Goal: Information Seeking & Learning: Learn about a topic

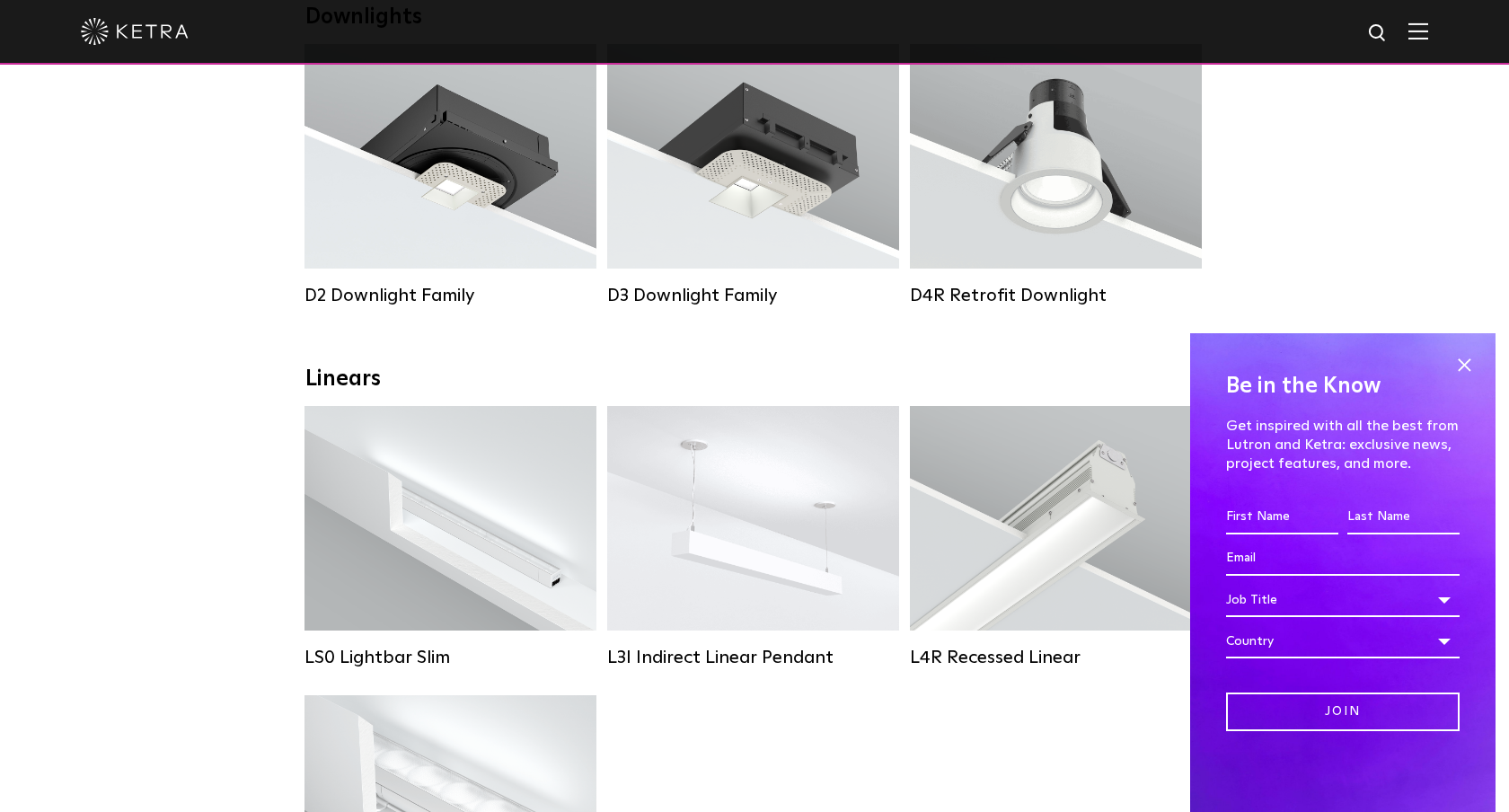
scroll to position [366, 0]
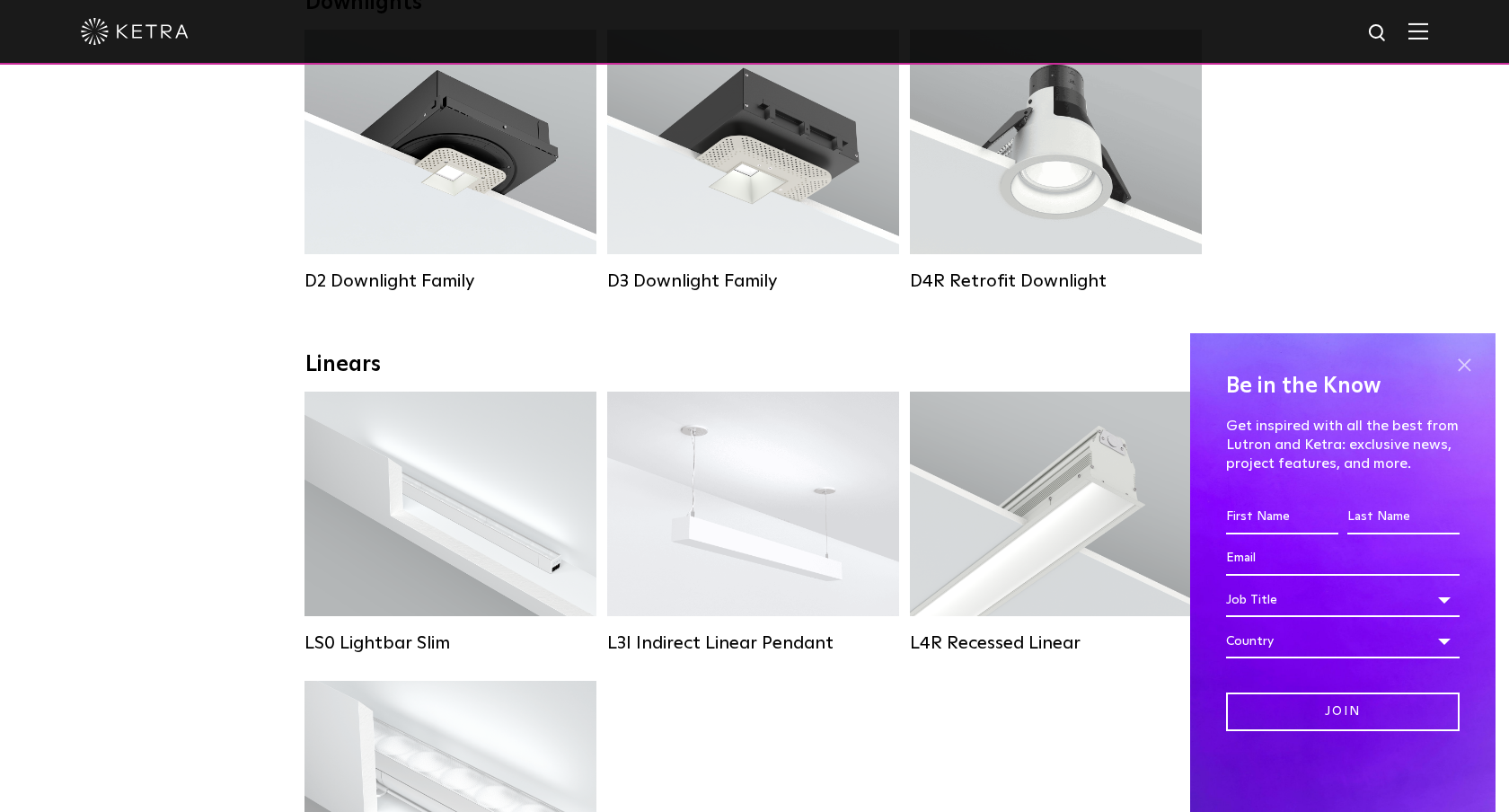
click at [1466, 364] on span at bounding box center [1464, 364] width 27 height 27
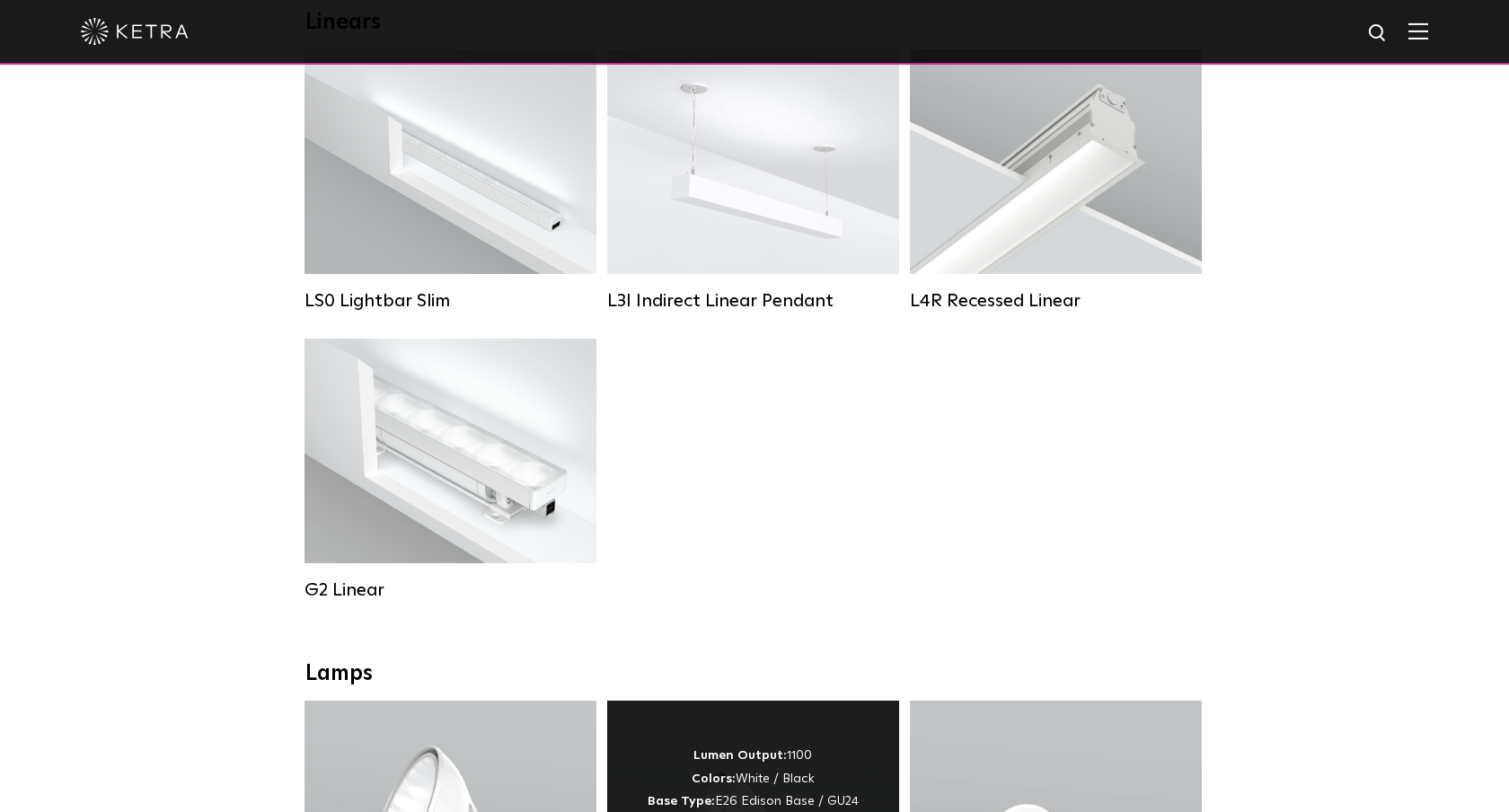
scroll to position [0, 0]
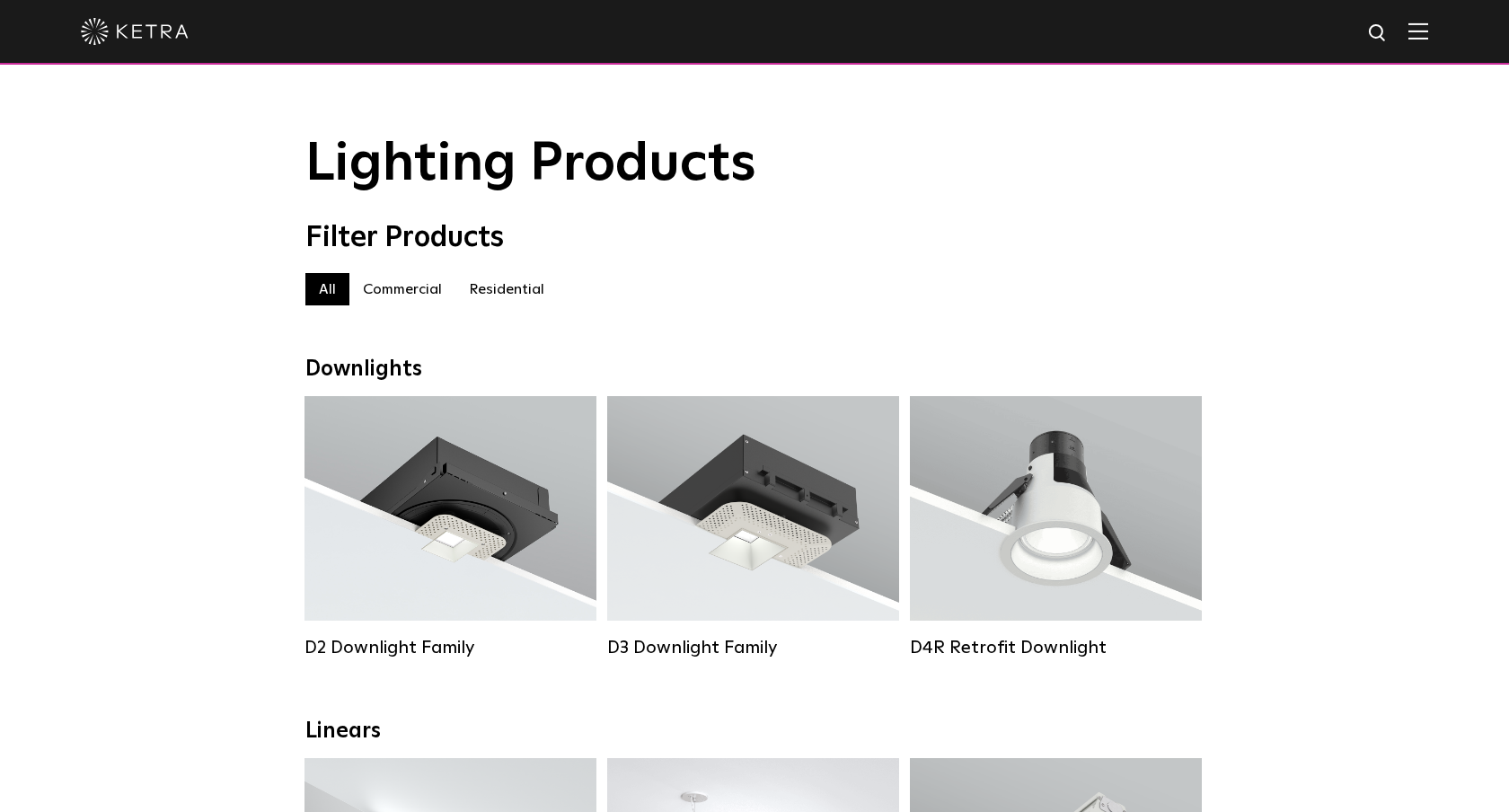
click at [484, 283] on label "Residential" at bounding box center [506, 289] width 103 height 32
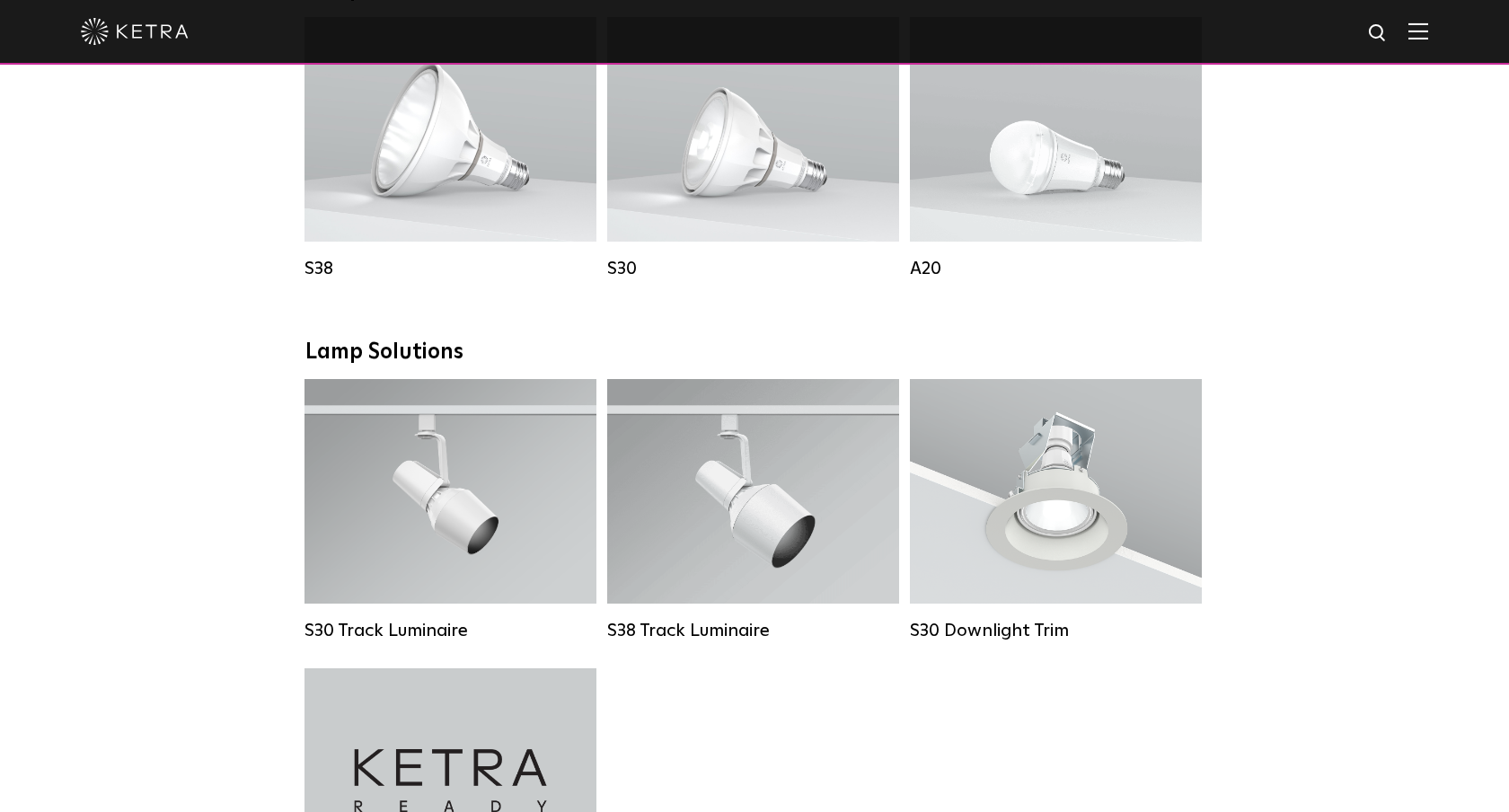
scroll to position [1103, 0]
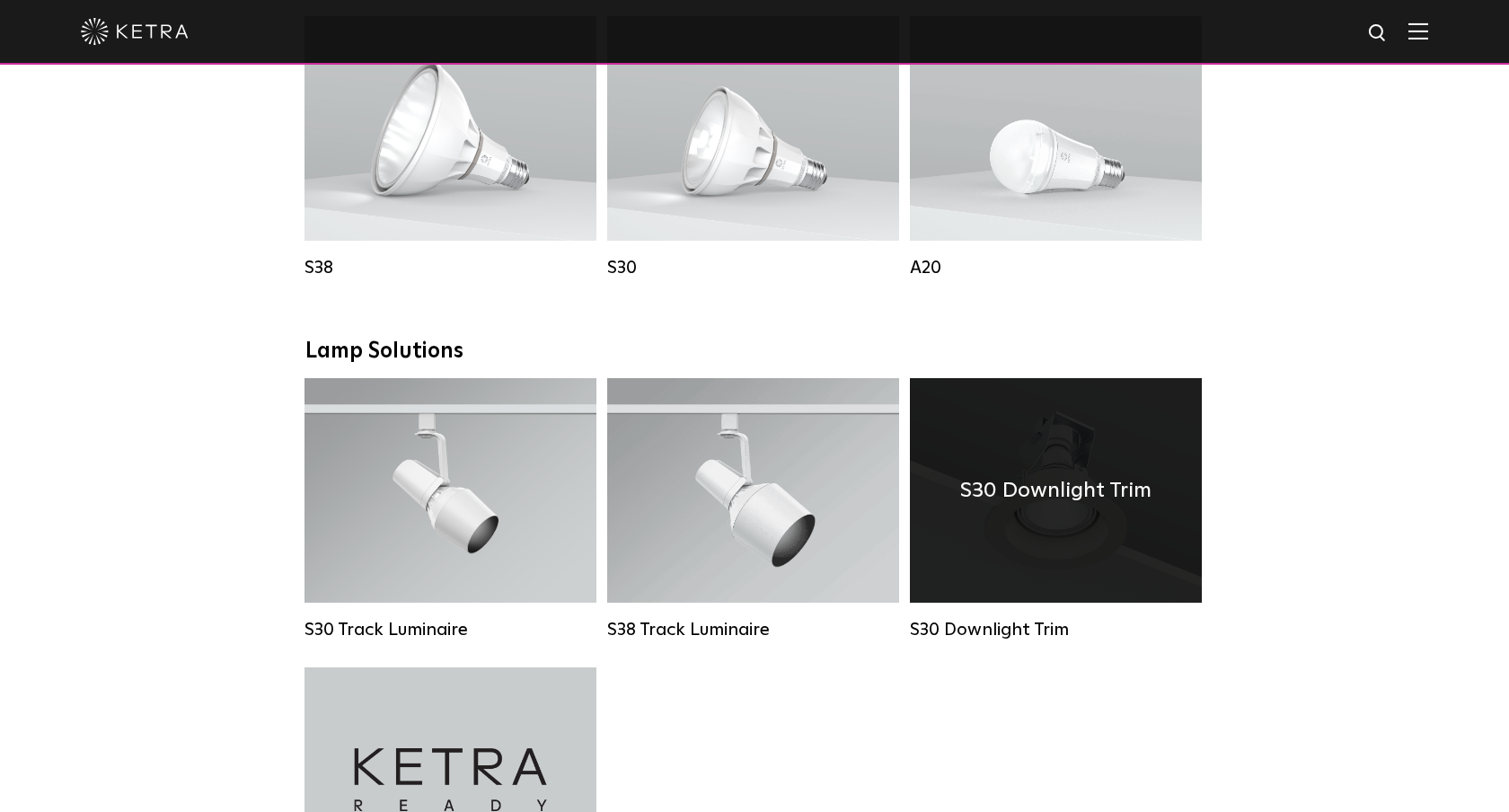
click at [1076, 513] on div "S30 Downlight Trim" at bounding box center [1057, 490] width 292 height 225
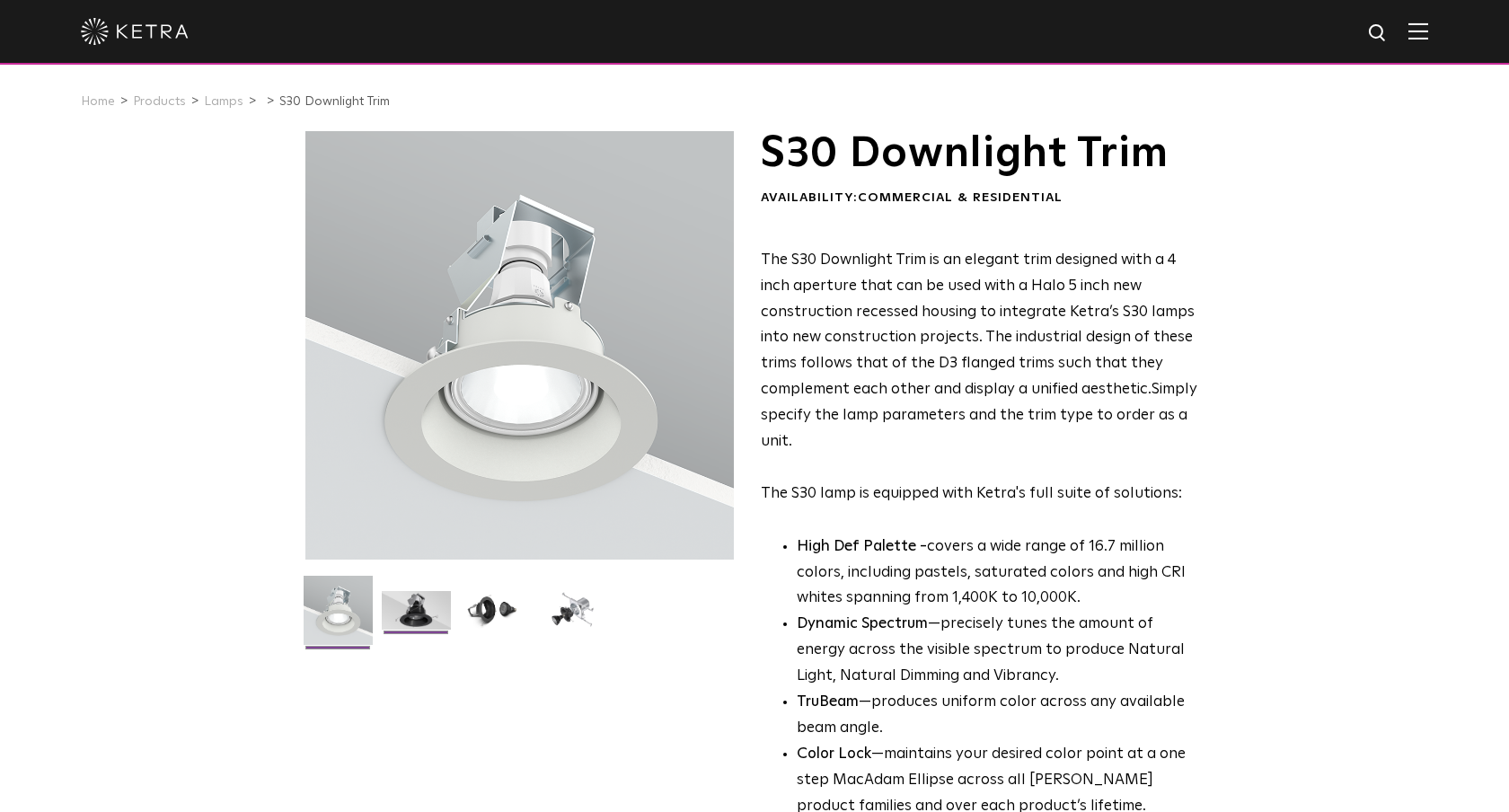
click at [424, 616] on img at bounding box center [416, 617] width 69 height 52
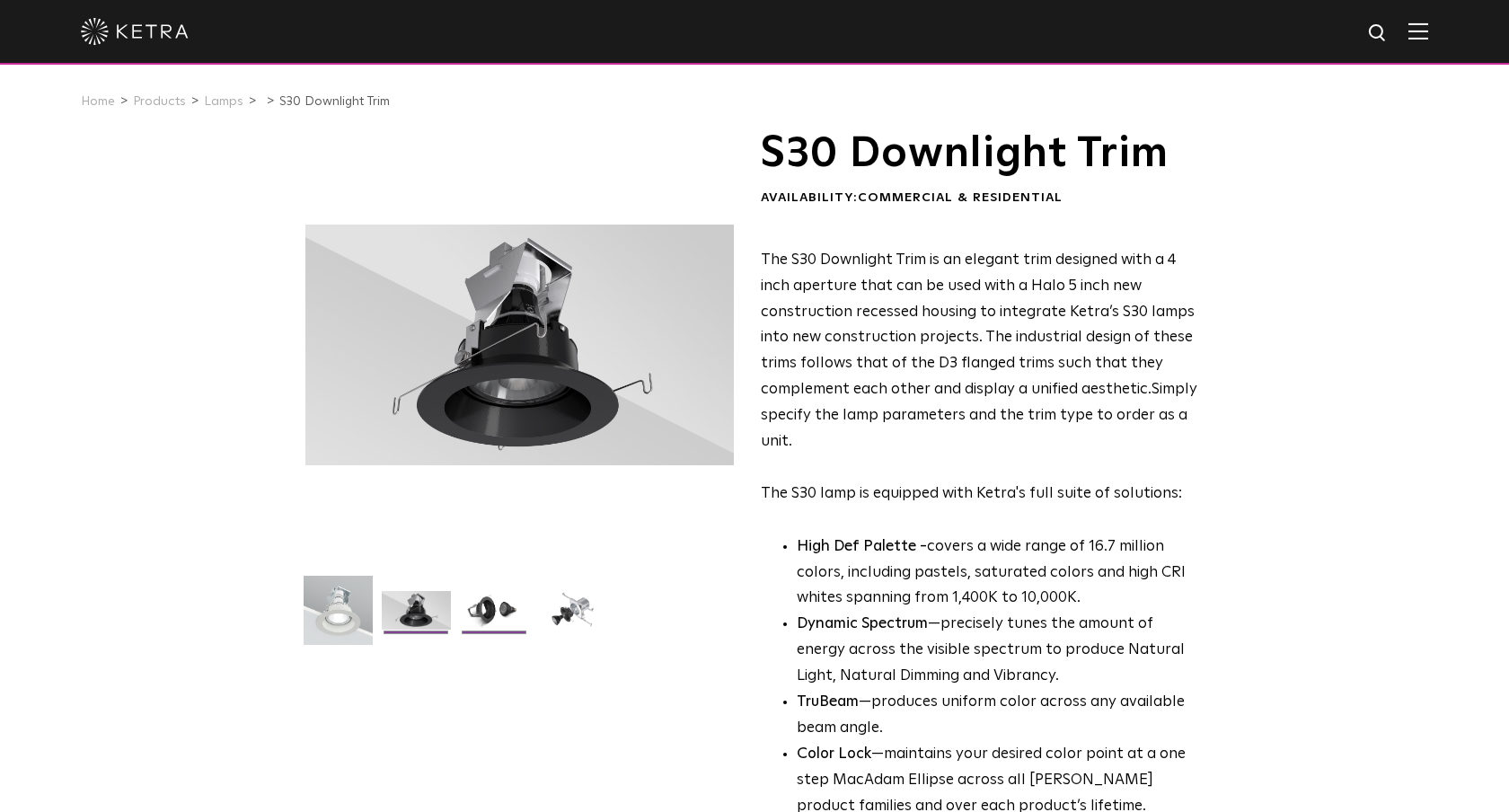
click at [485, 613] on img at bounding box center [494, 617] width 69 height 52
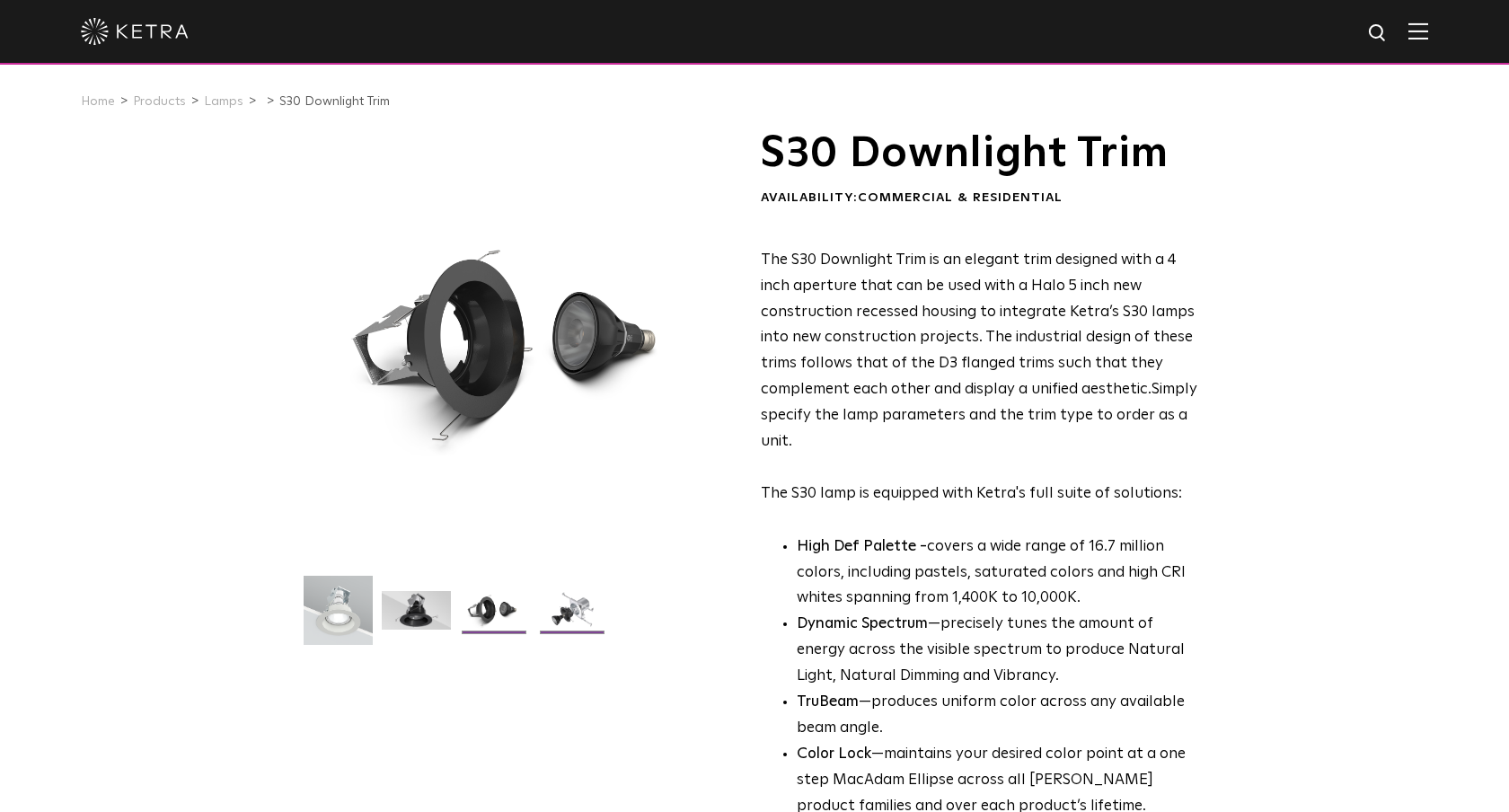
click at [561, 612] on img at bounding box center [573, 617] width 69 height 52
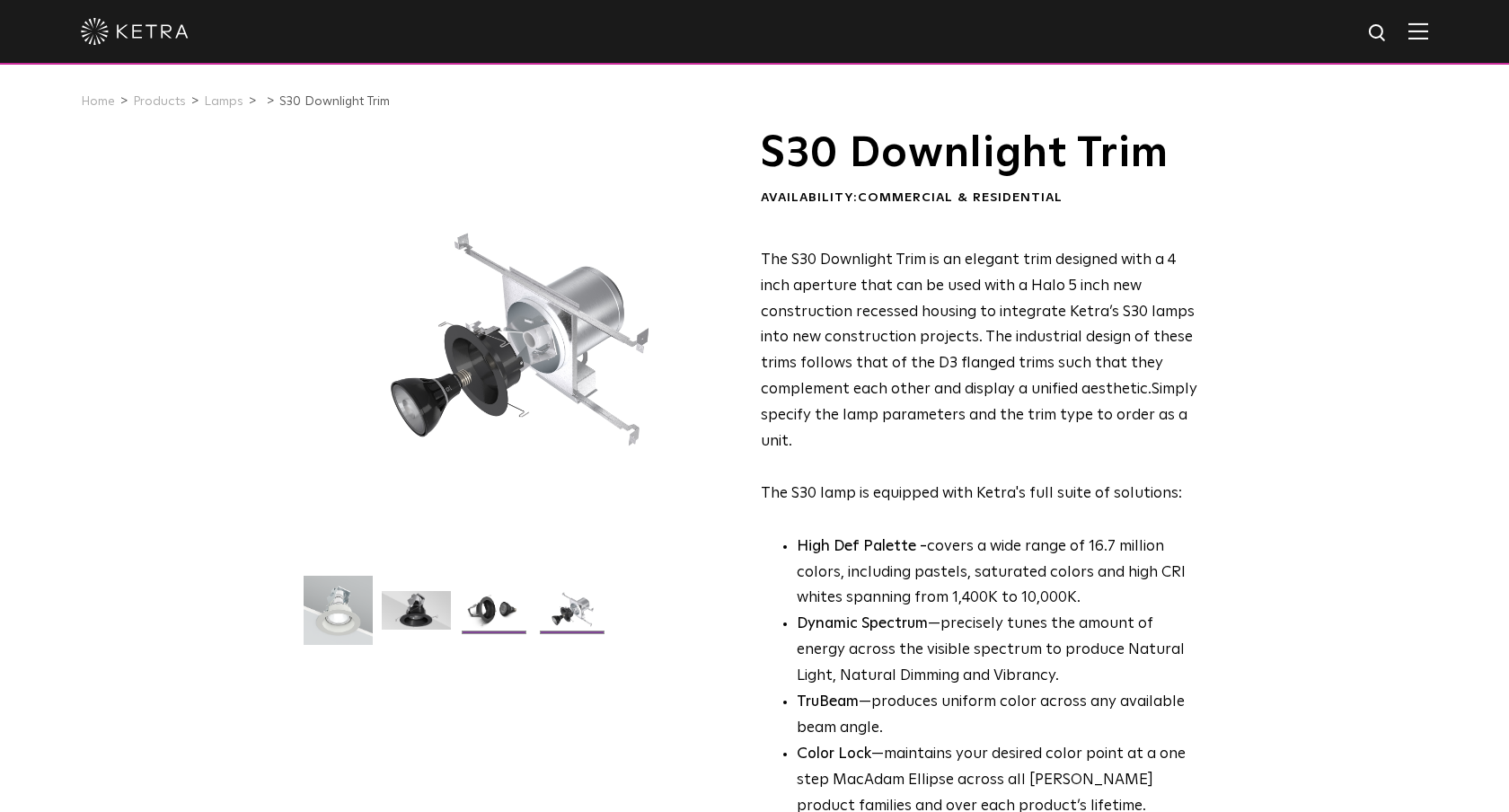
click at [489, 609] on img at bounding box center [494, 617] width 69 height 52
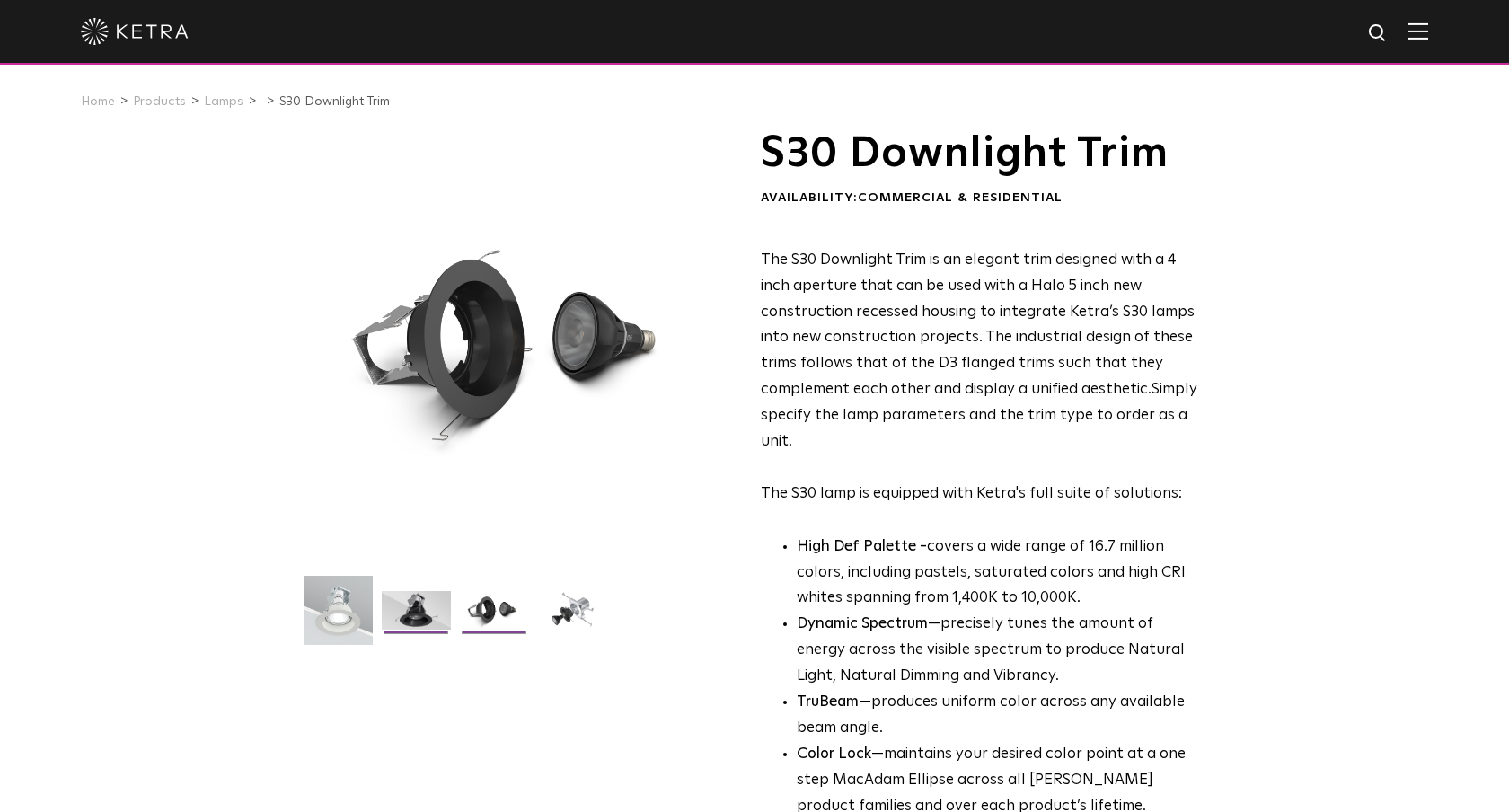
click at [392, 603] on img at bounding box center [416, 617] width 69 height 52
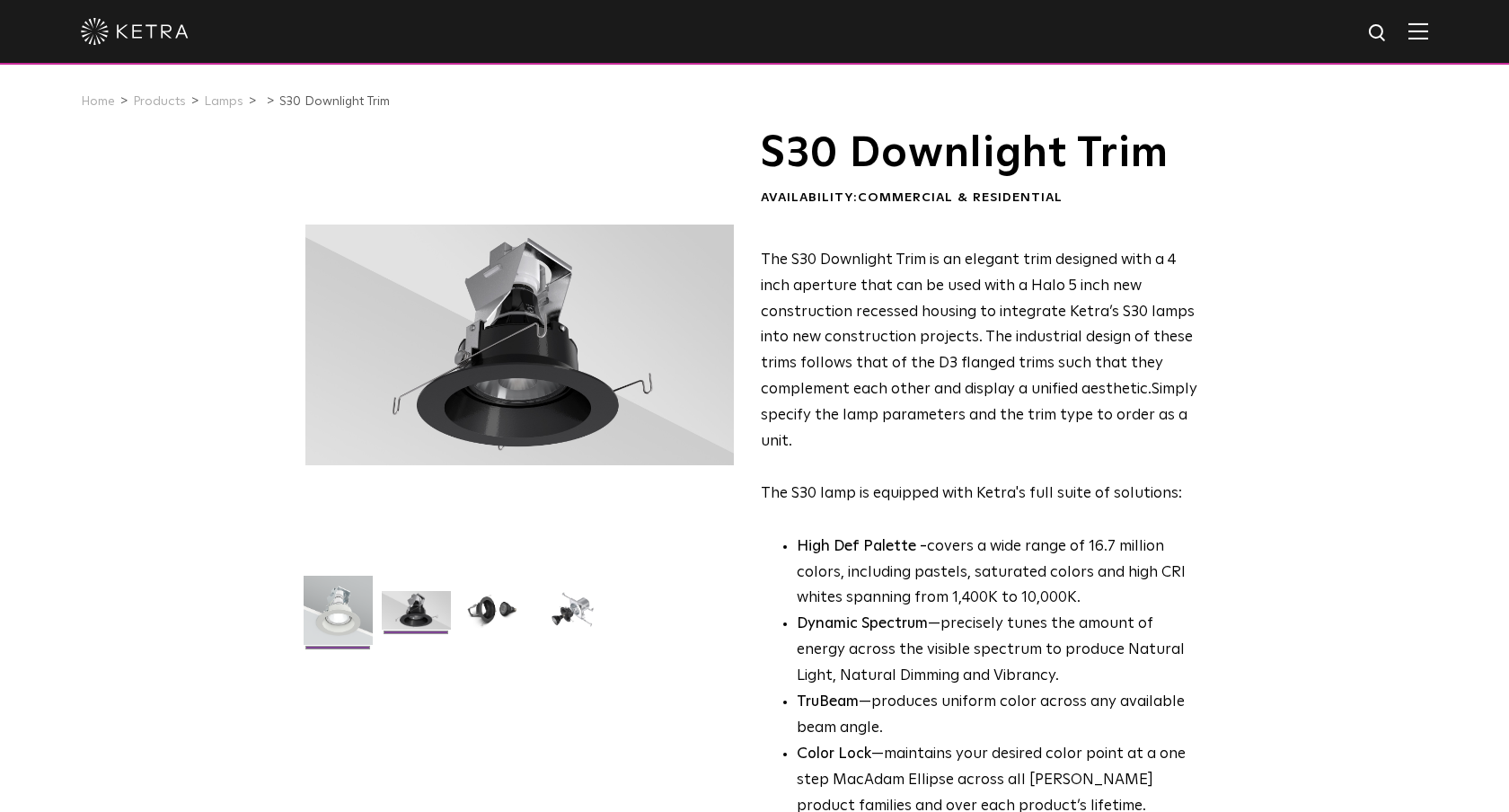
click at [341, 606] on img at bounding box center [338, 616] width 69 height 82
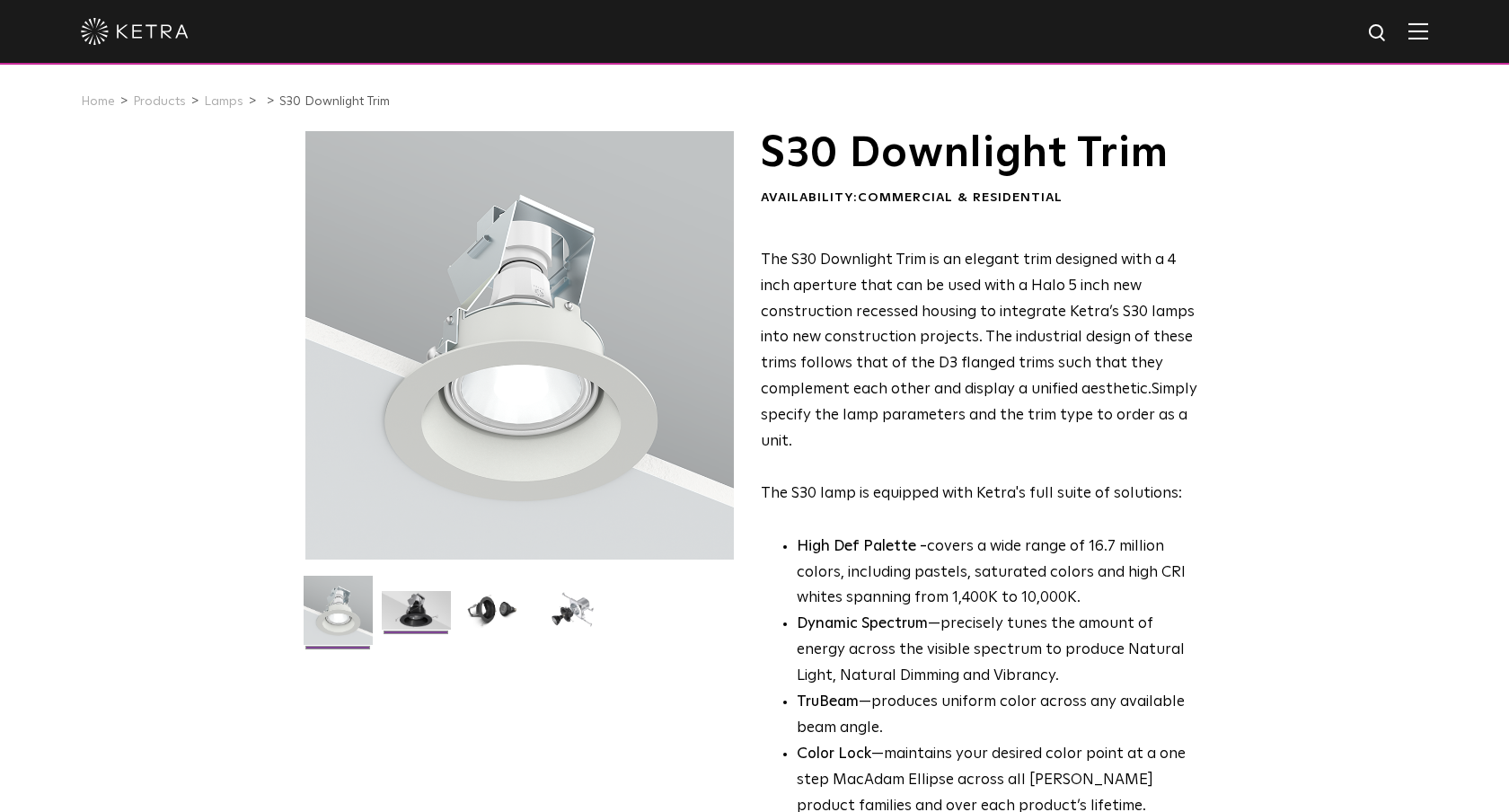
click at [397, 605] on img at bounding box center [416, 617] width 69 height 52
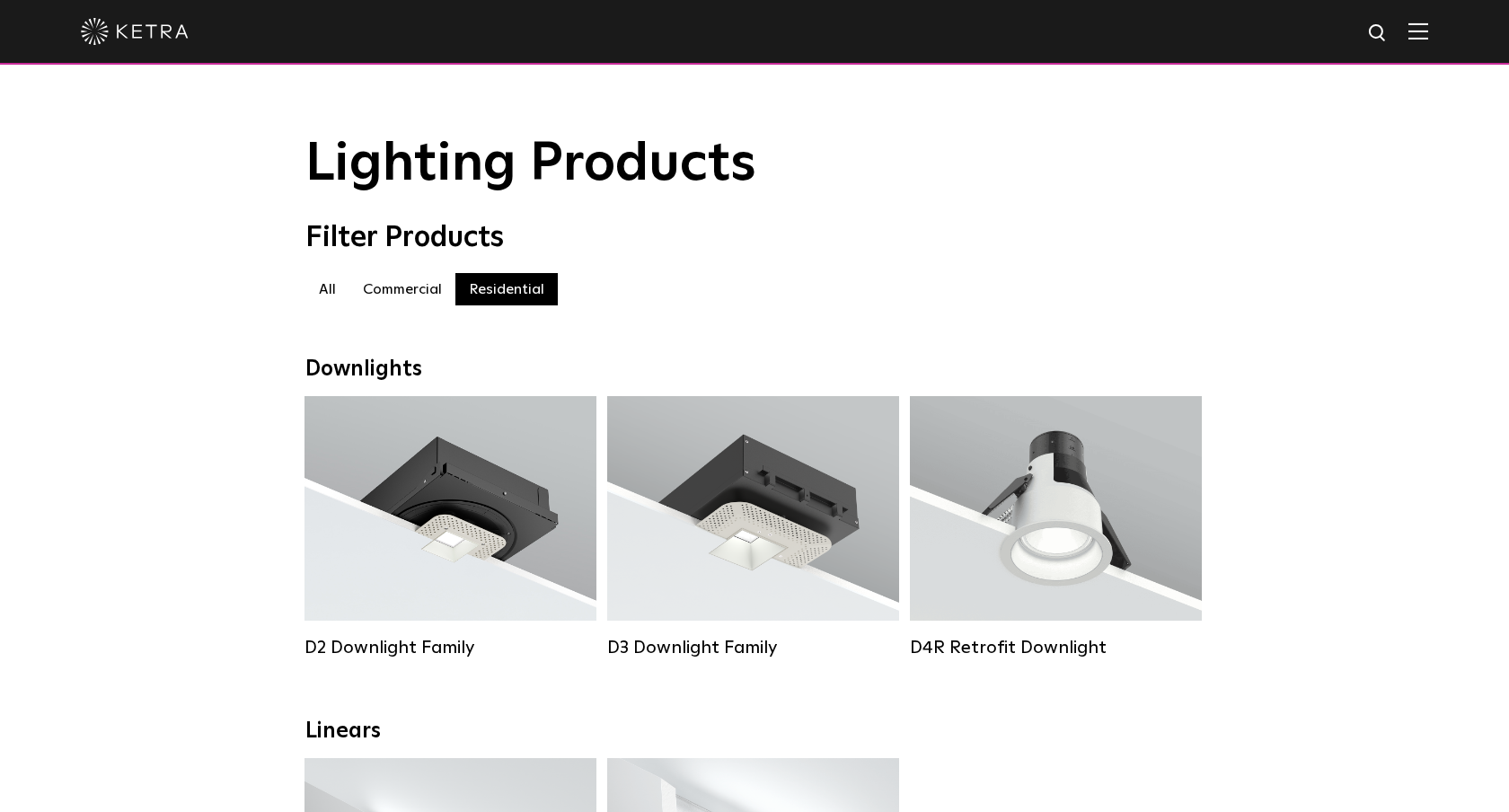
click at [131, 41] on img at bounding box center [134, 31] width 108 height 27
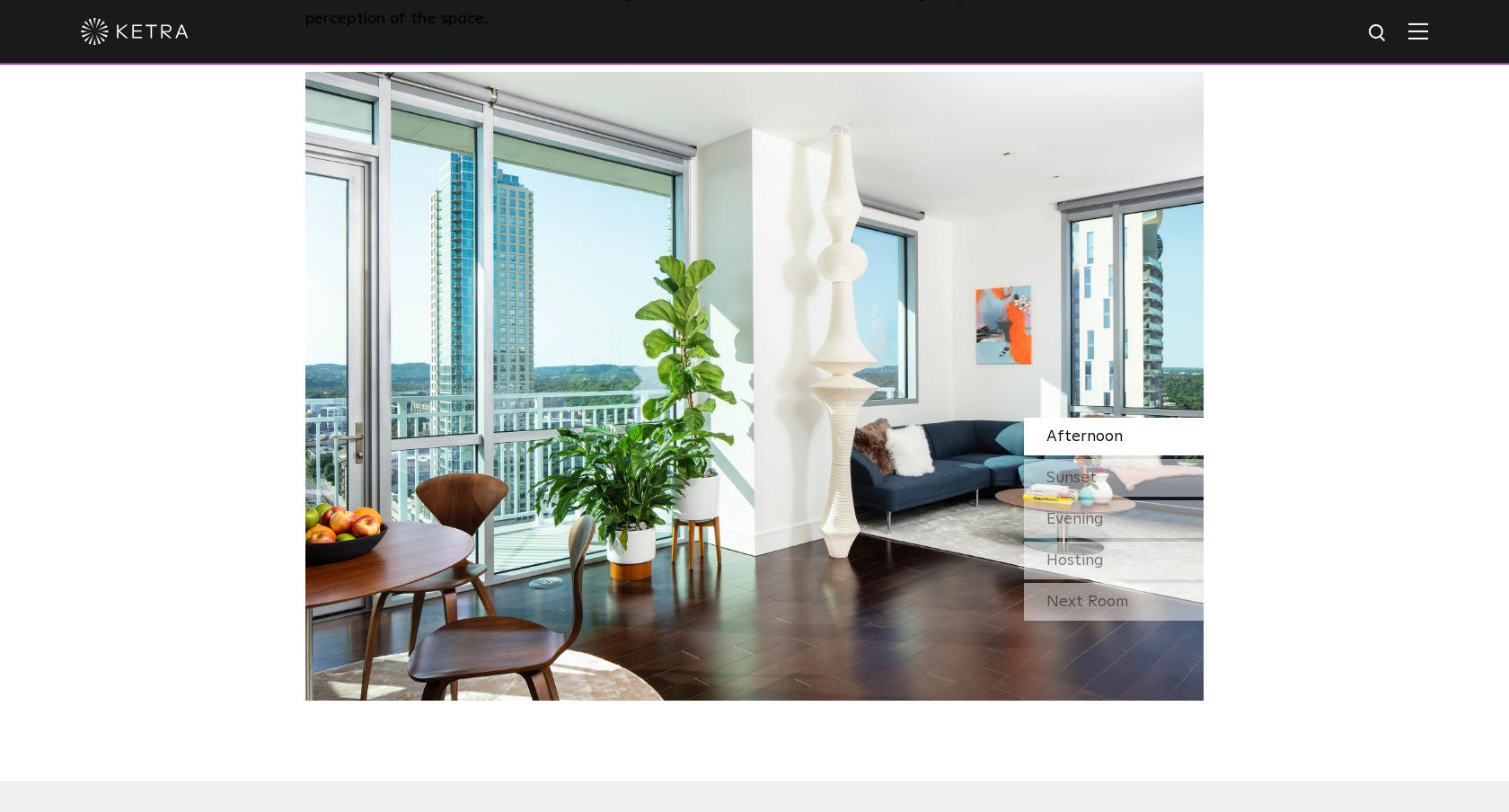
scroll to position [1617, 0]
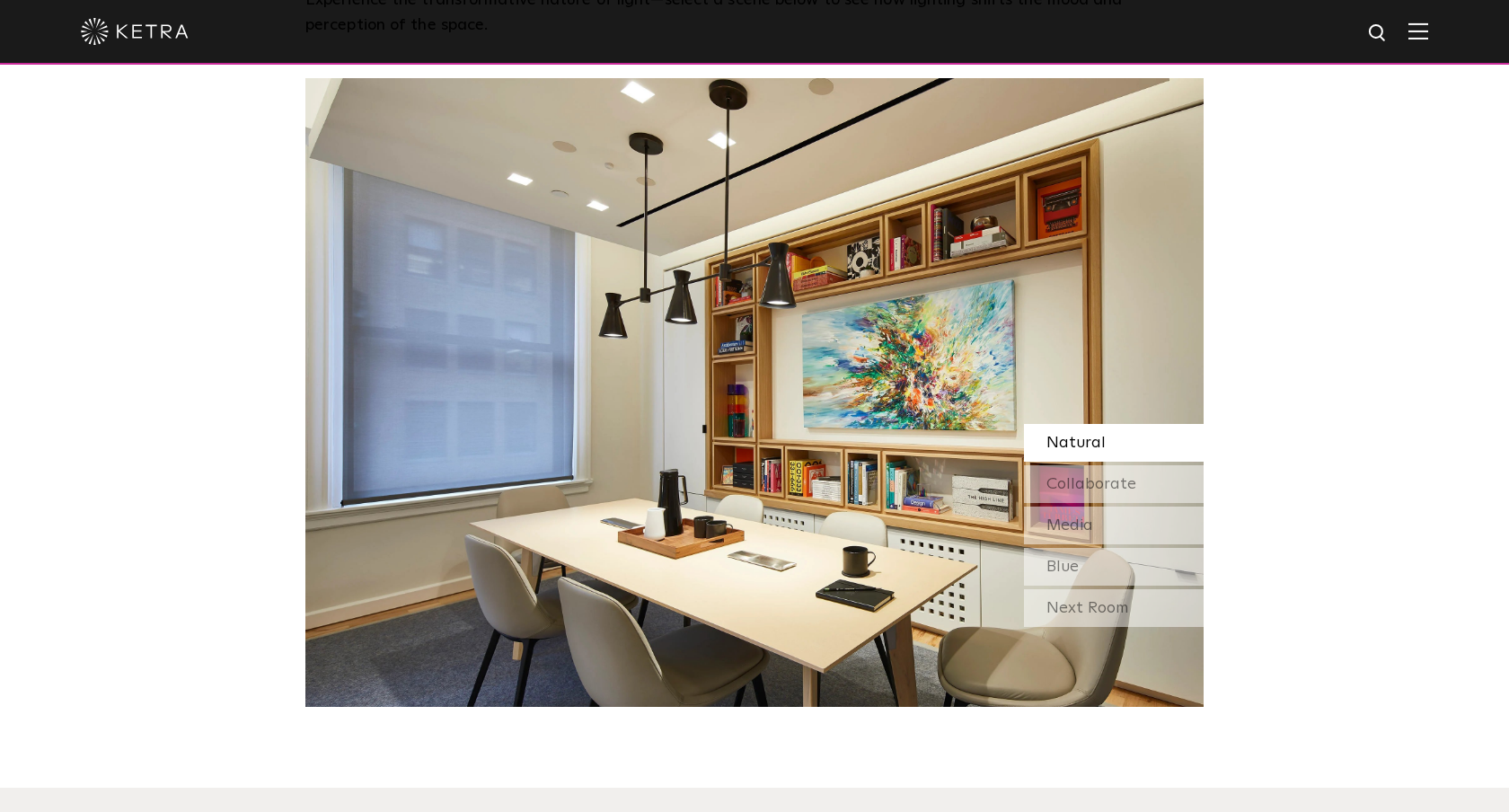
click at [1440, 29] on div at bounding box center [754, 32] width 1509 height 65
click at [1420, 27] on img at bounding box center [1417, 31] width 19 height 17
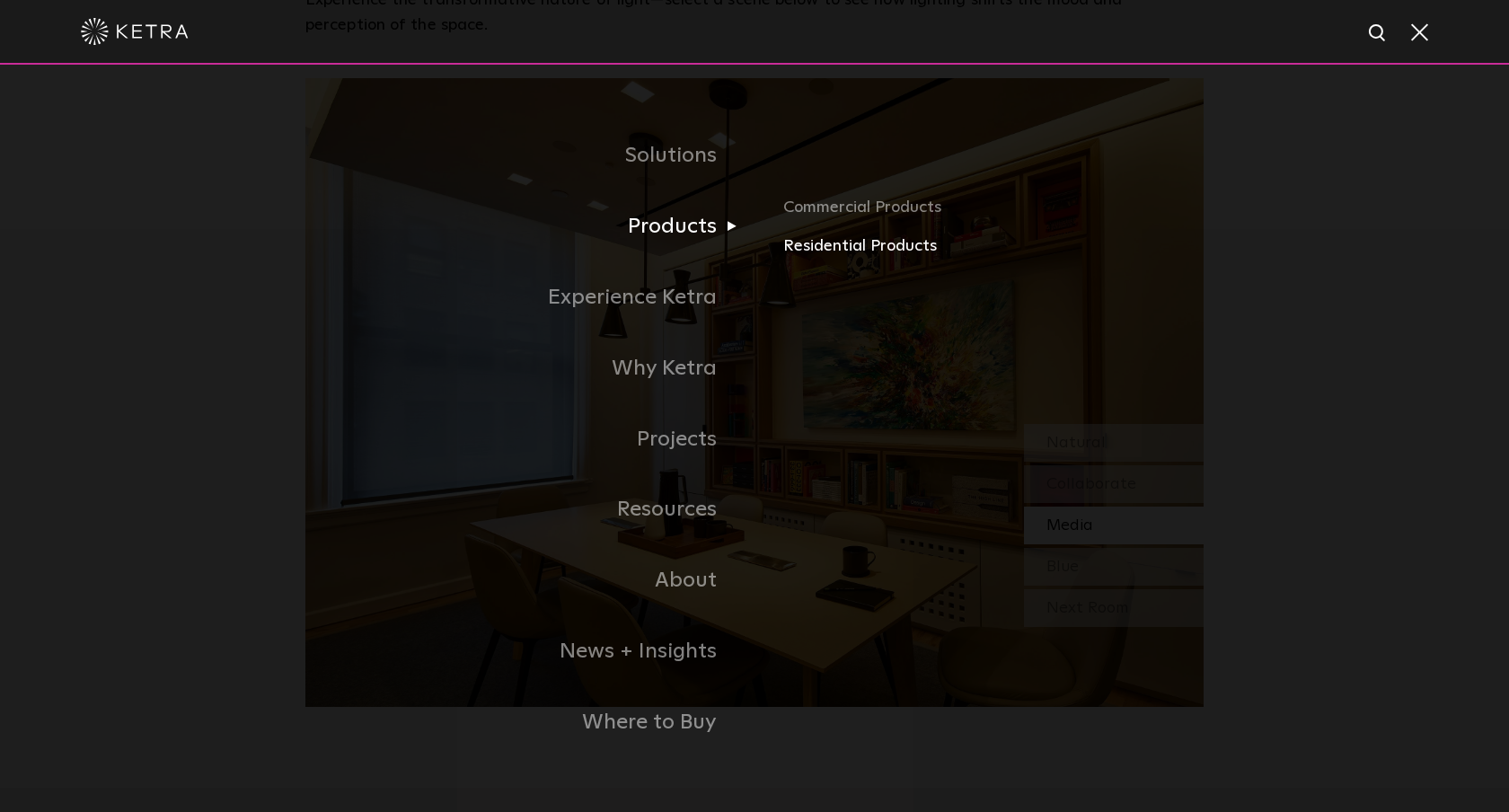
click at [810, 241] on link "Residential Products" at bounding box center [994, 246] width 420 height 26
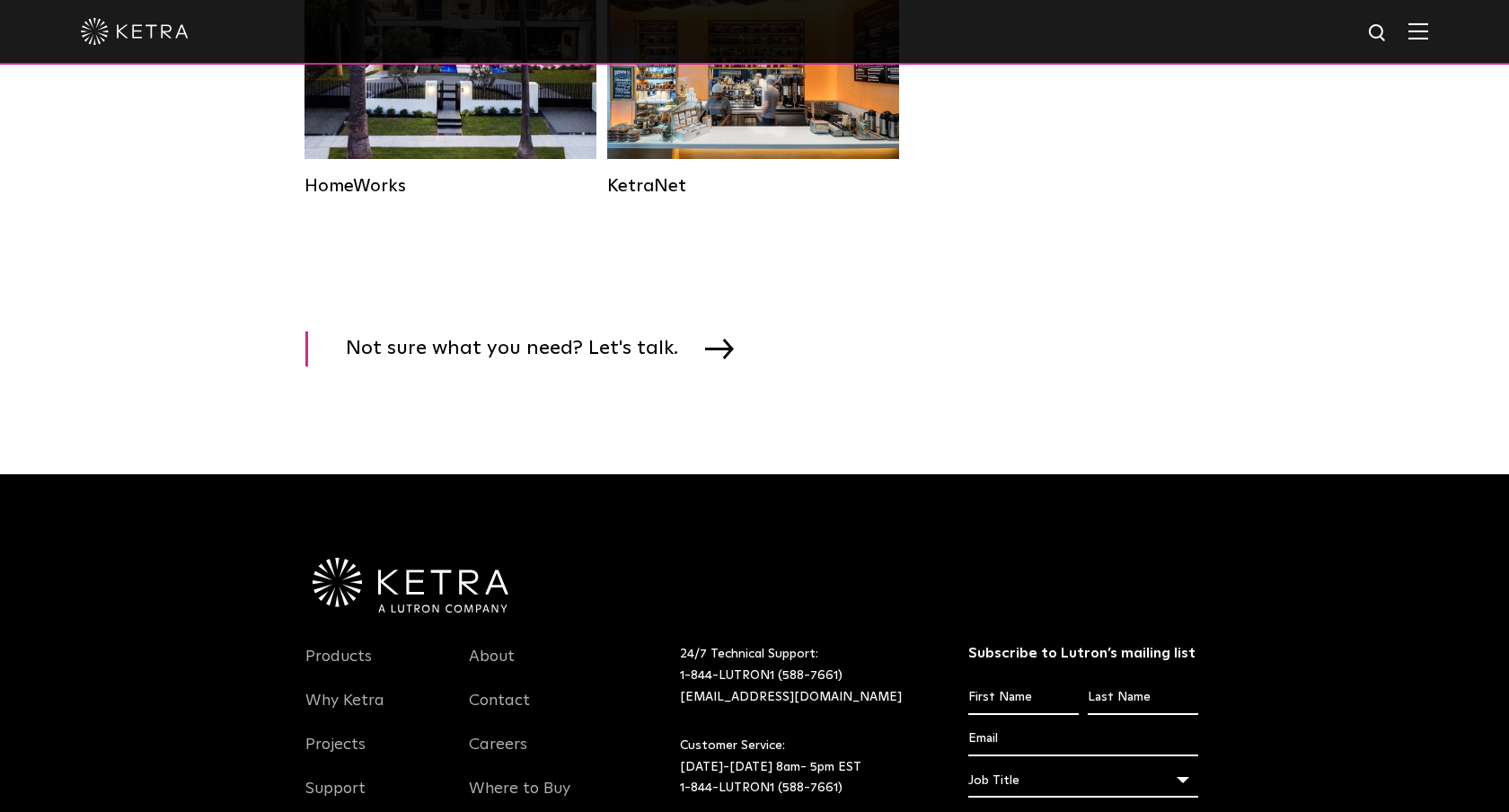
scroll to position [2716, 0]
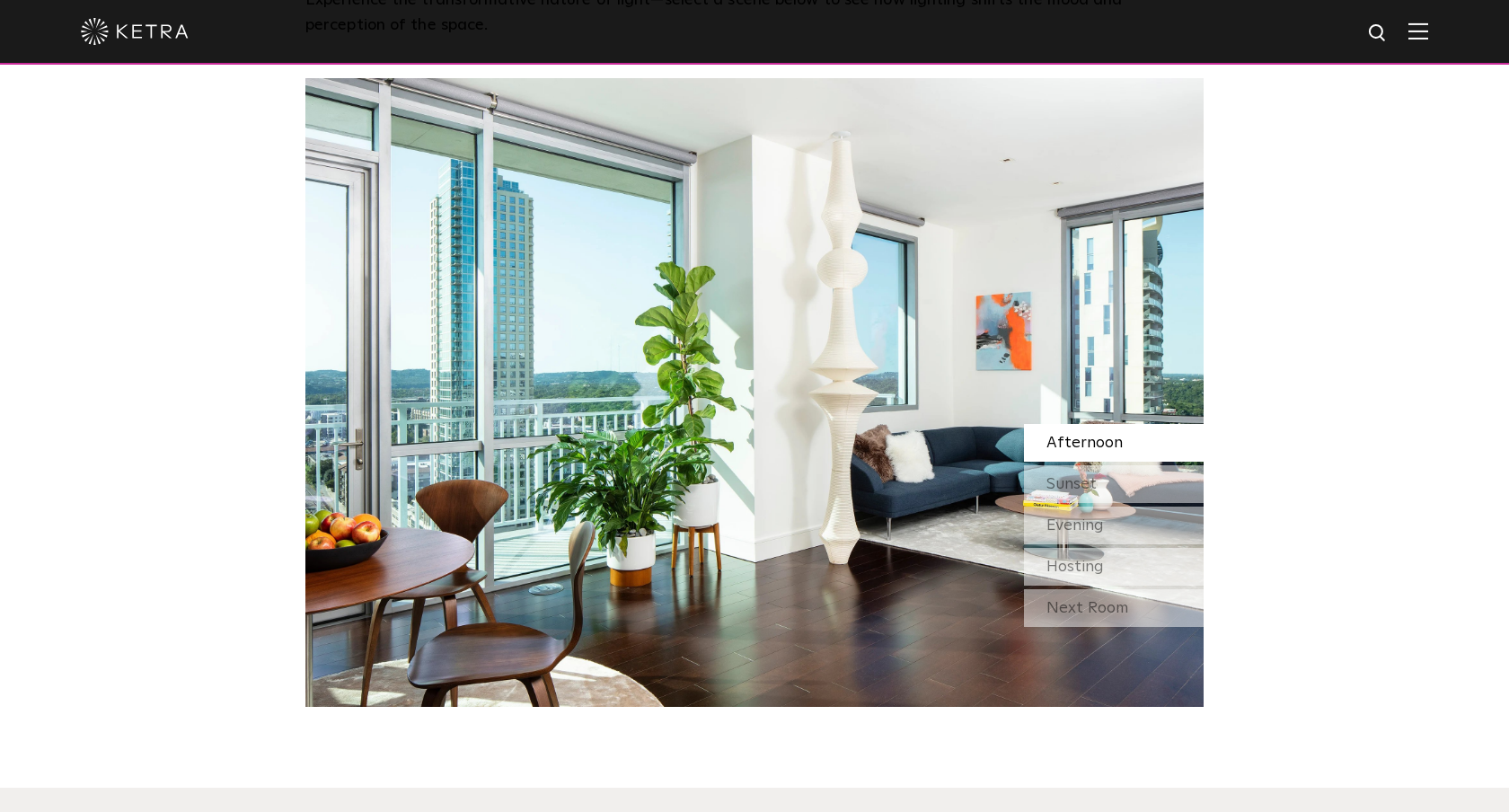
scroll to position [1617, 0]
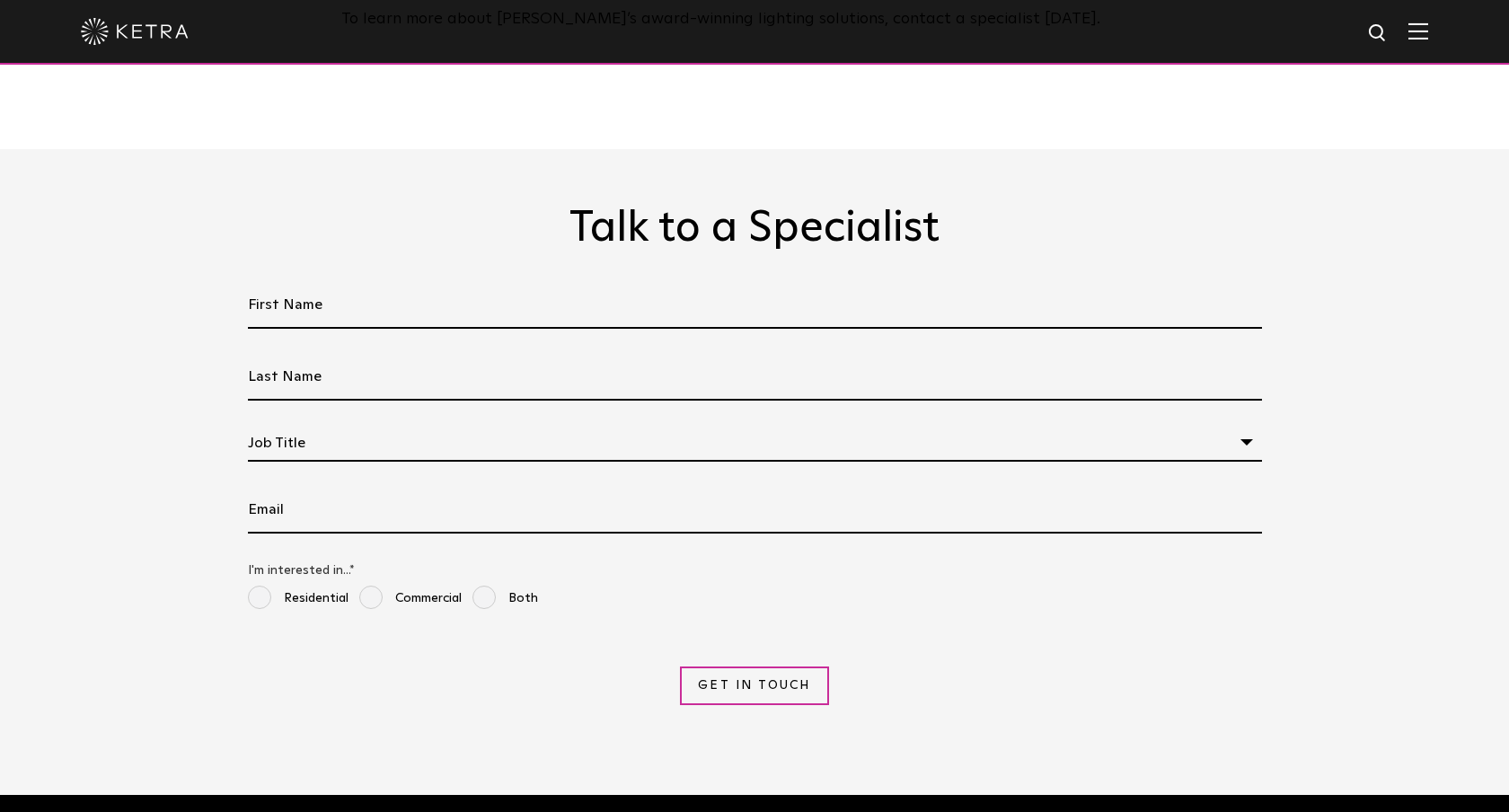
scroll to position [3467, 0]
